Goal: Communication & Community: Answer question/provide support

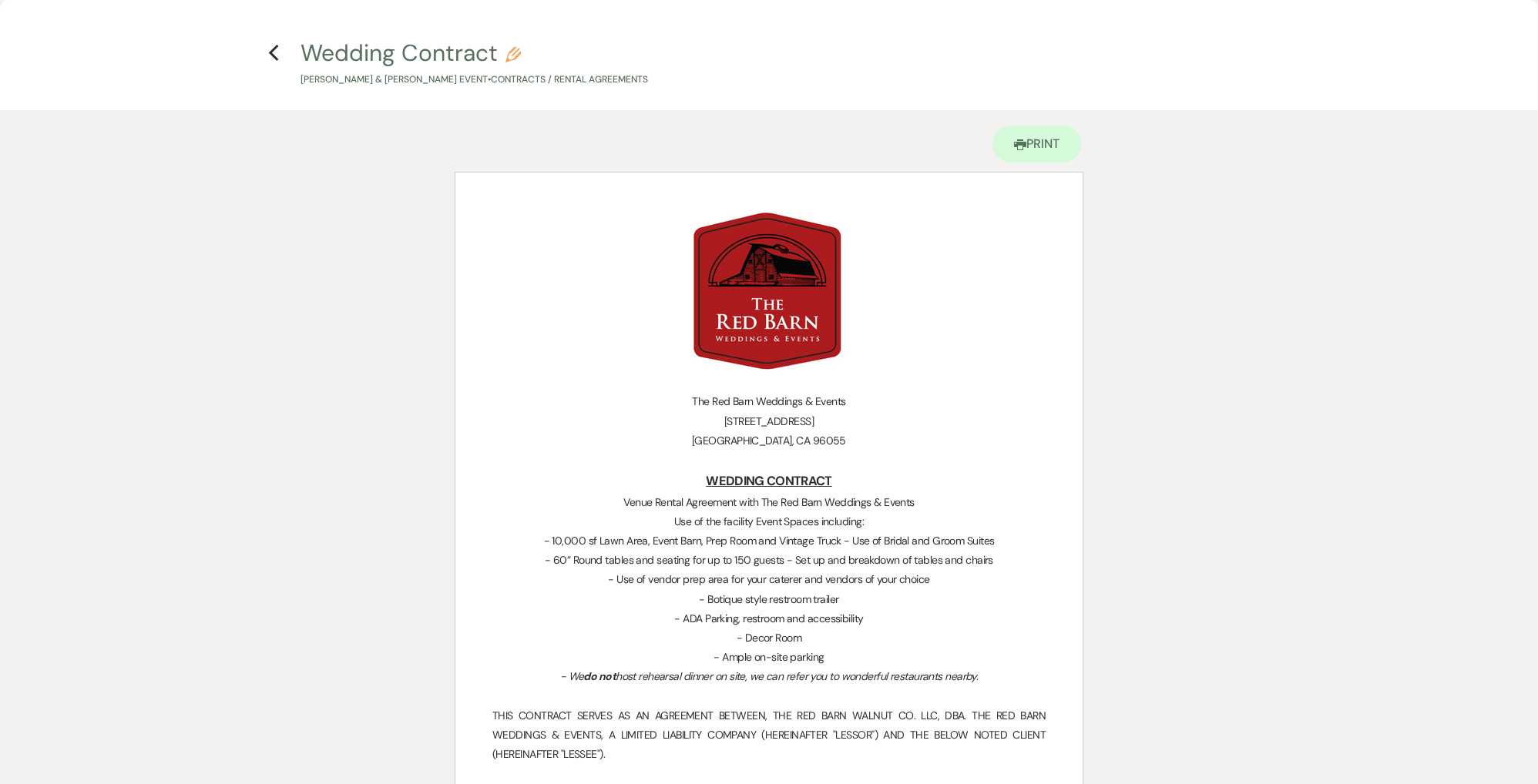
scroll to position [1, 0]
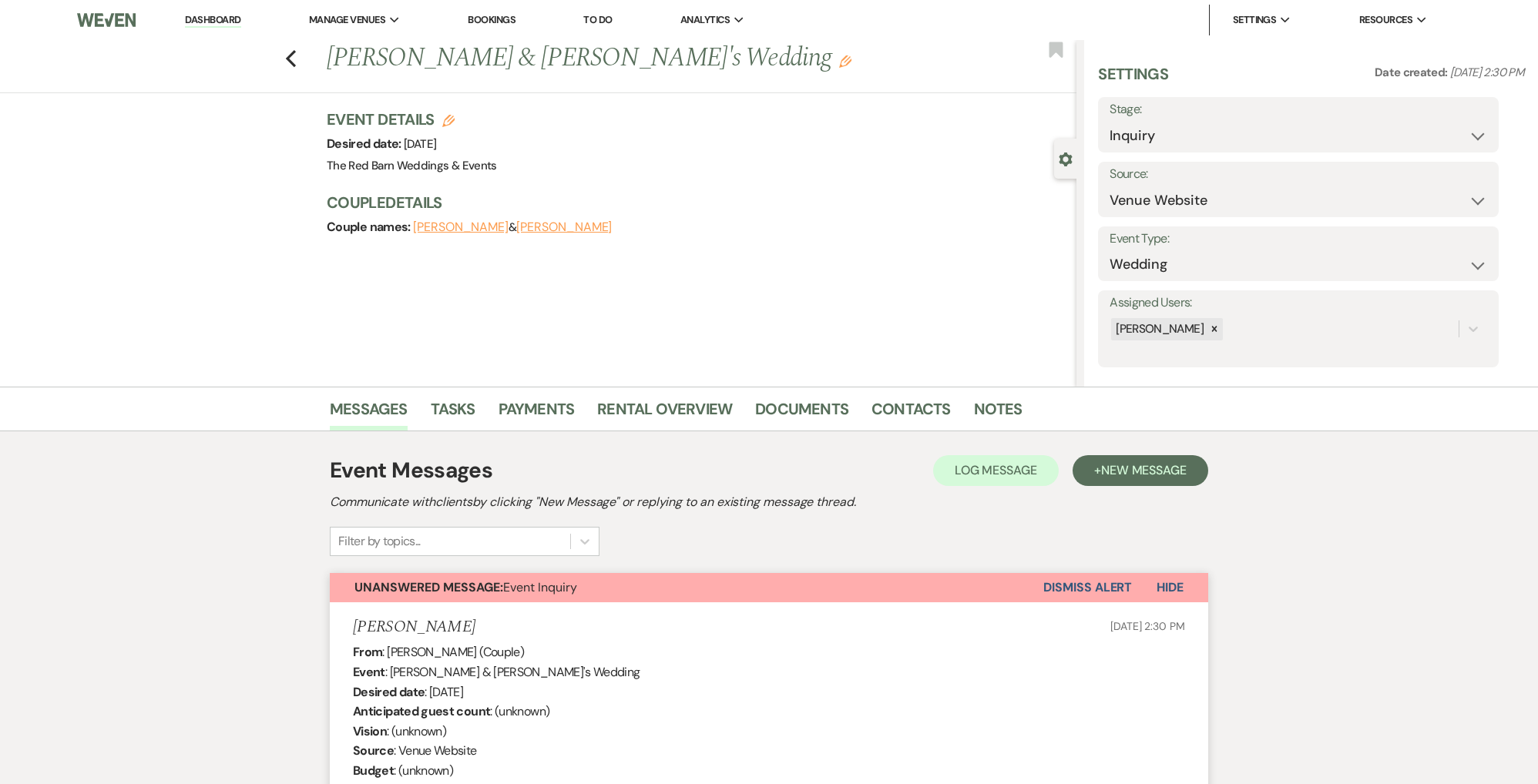
select select "5"
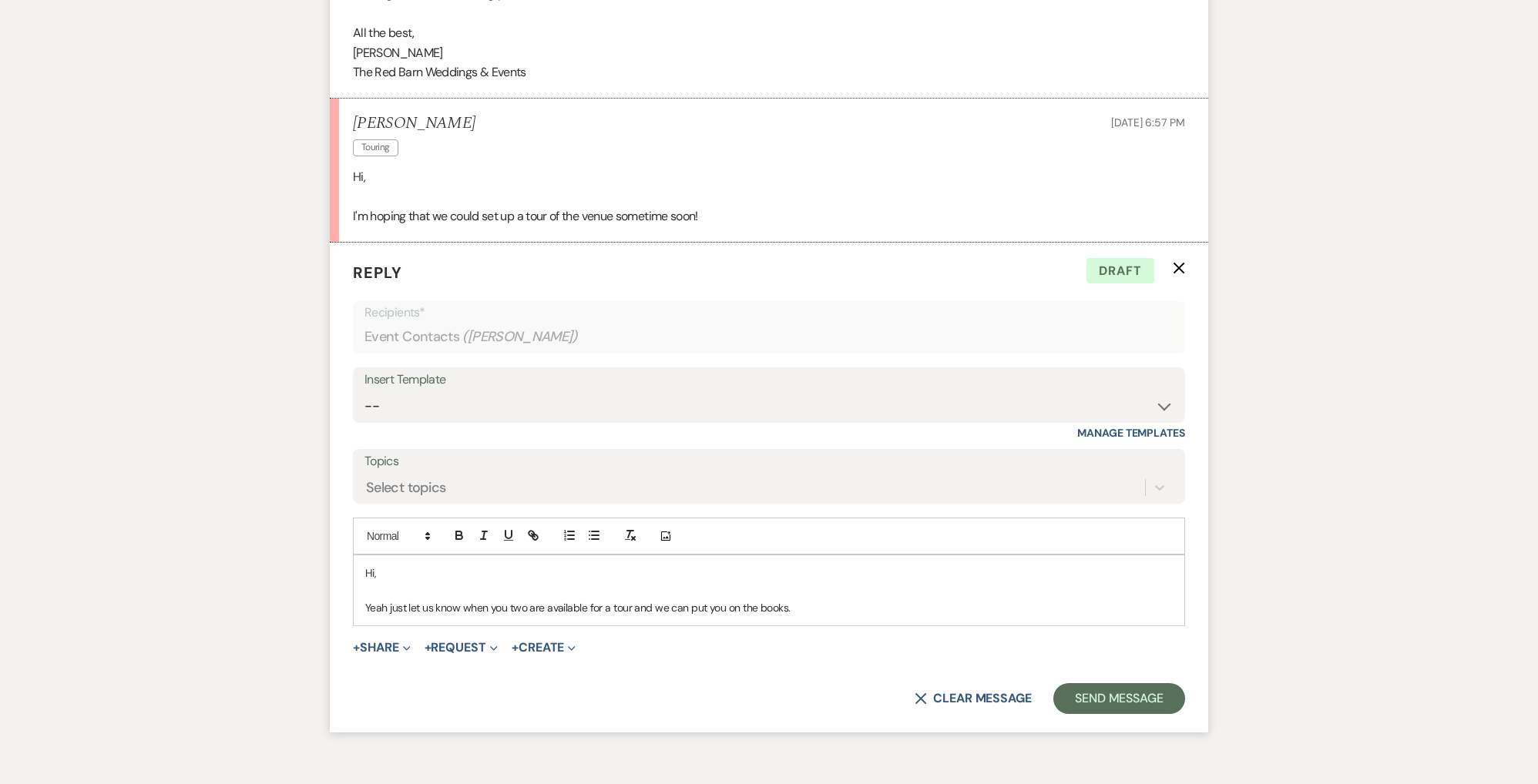
click at [398, 565] on p "Hi," at bounding box center [769, 573] width 807 height 17
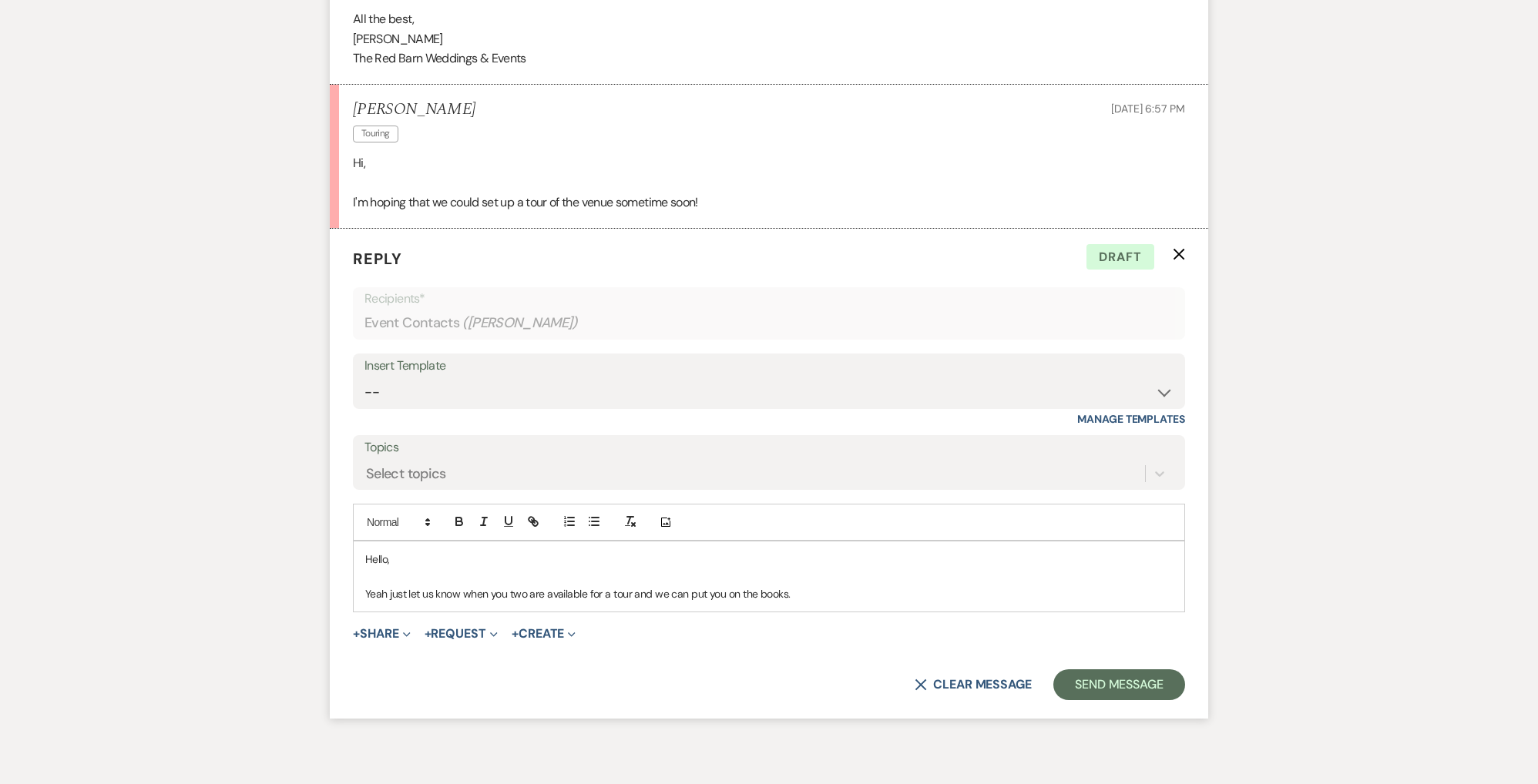
scroll to position [1213, 0]
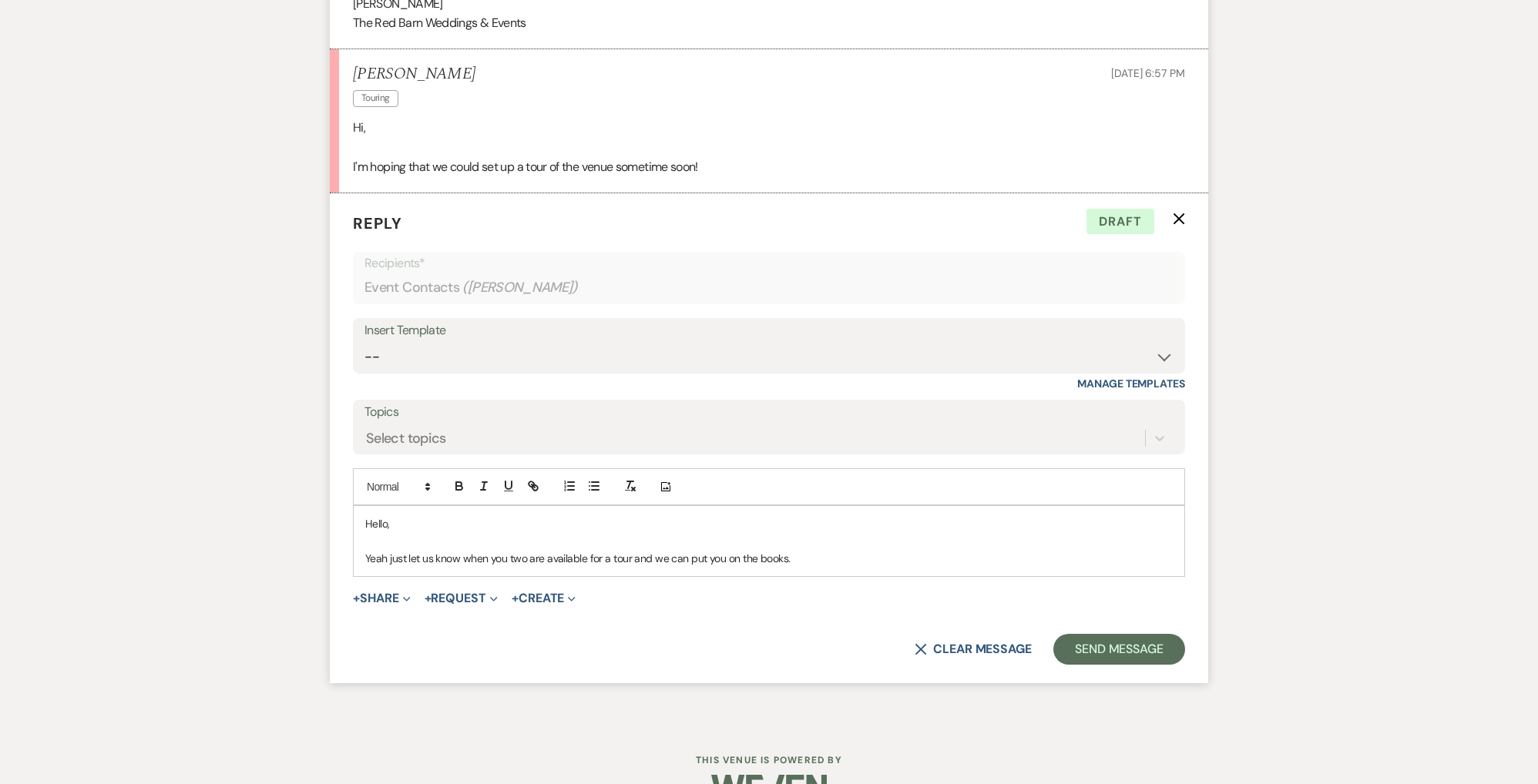
click at [807, 550] on p "Yeah just let us know when you two are available for a tour and we can put you …" at bounding box center [769, 558] width 807 height 17
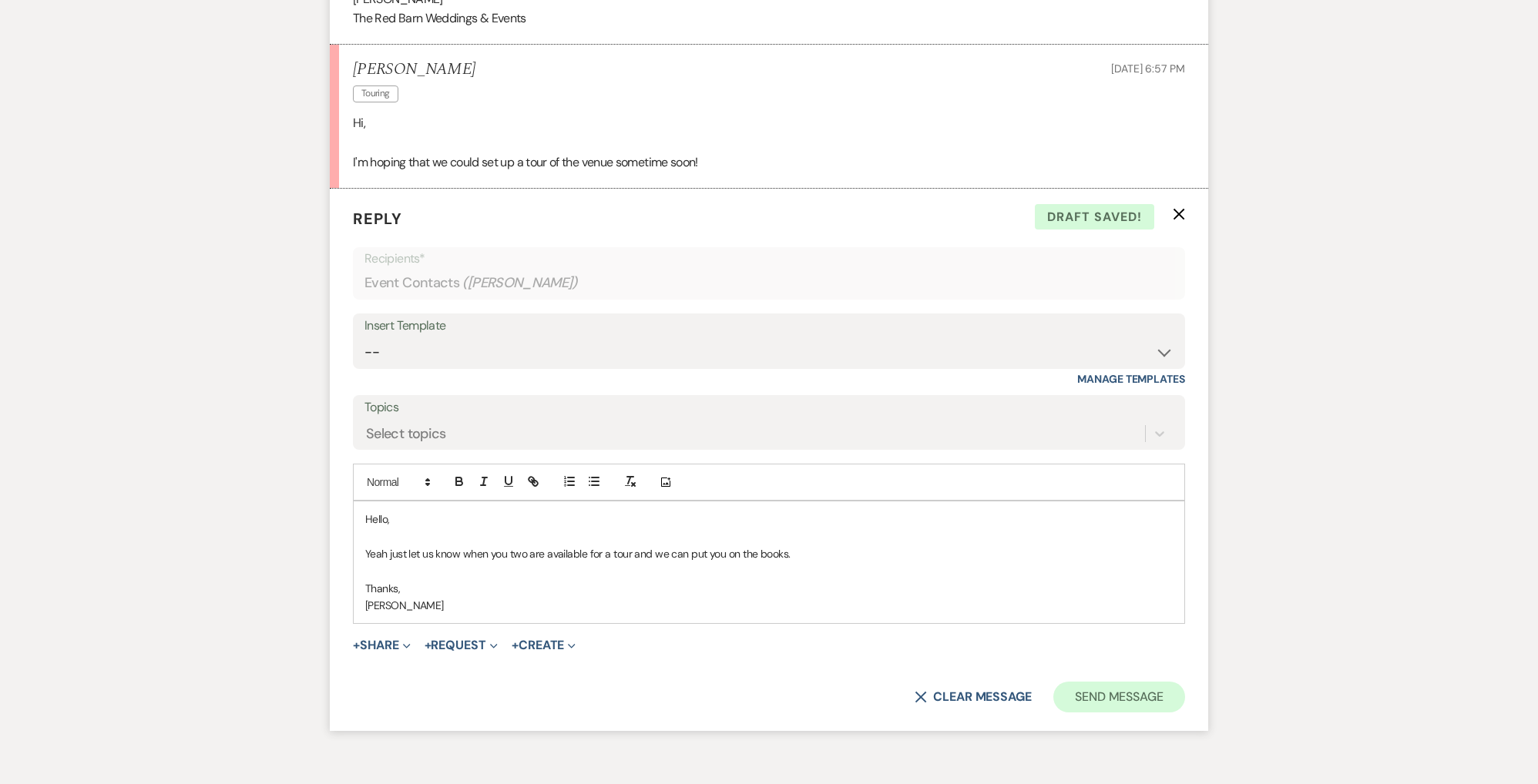
click at [1109, 681] on button "Send Message" at bounding box center [1119, 696] width 132 height 31
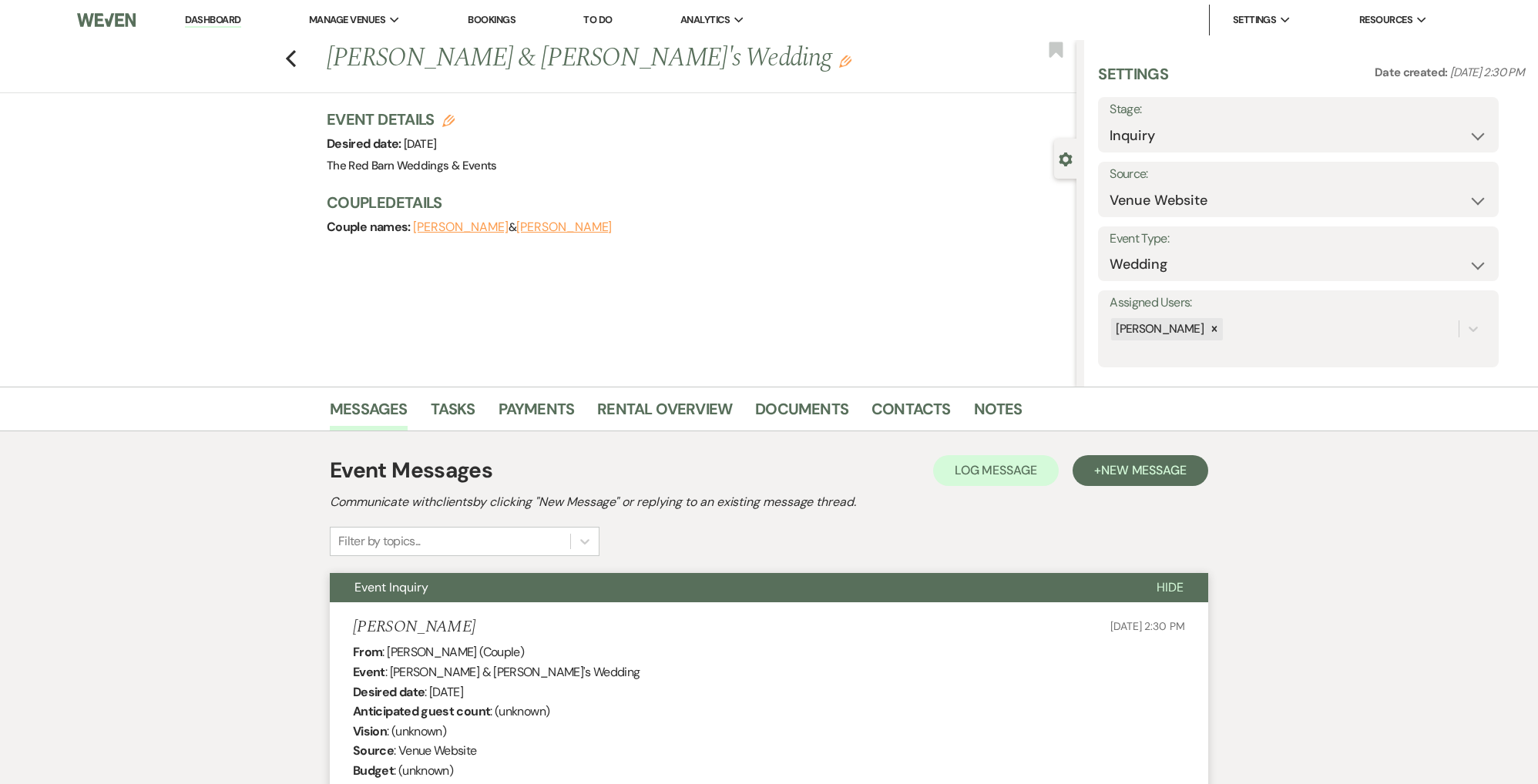
scroll to position [7, 0]
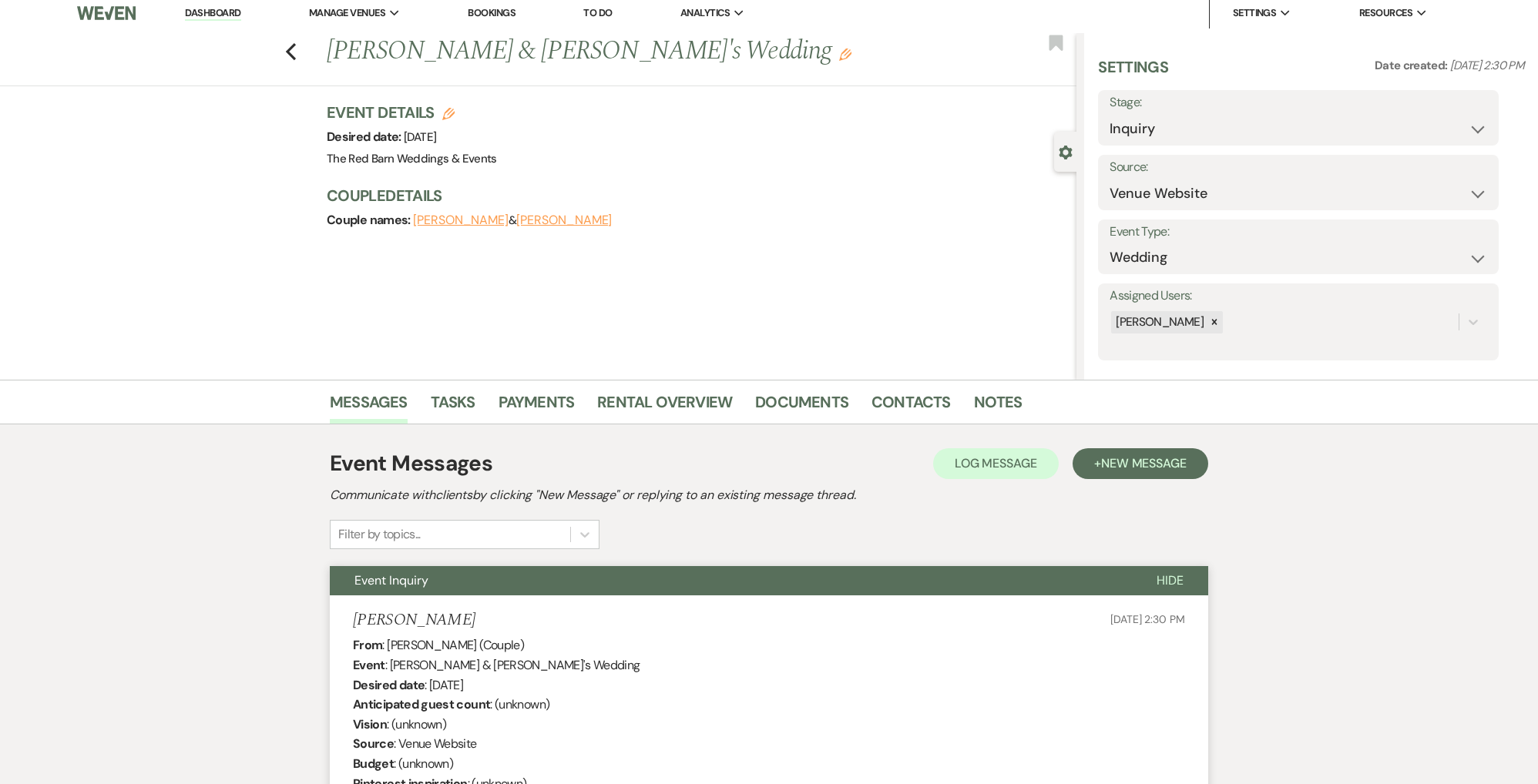
click at [223, 7] on link "Dashboard" at bounding box center [213, 13] width 55 height 15
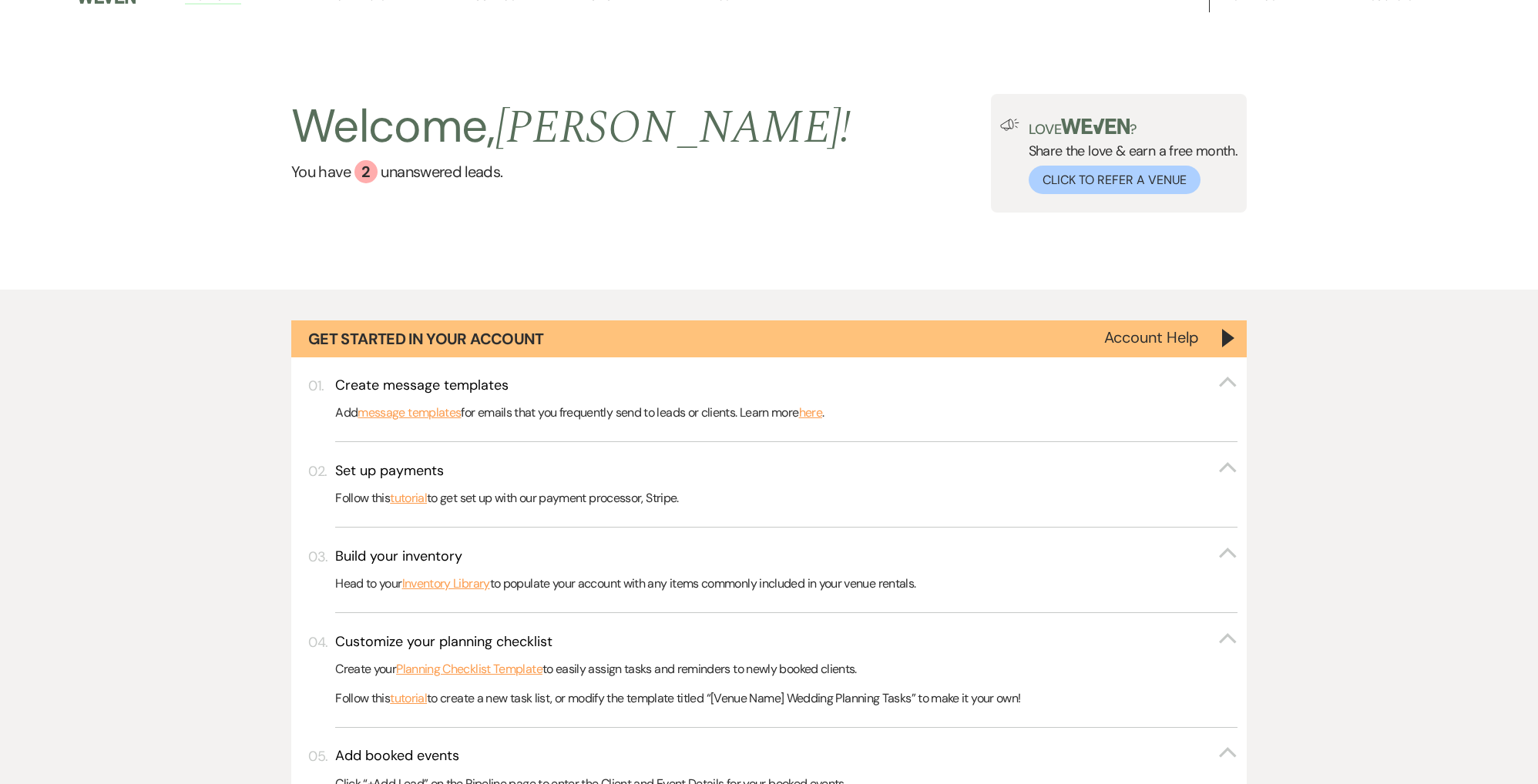
click at [368, 184] on div "Welcome, [PERSON_NAME] ! You have 2 unanswered lead s ." at bounding box center [571, 153] width 560 height 118
